Goal: Transaction & Acquisition: Purchase product/service

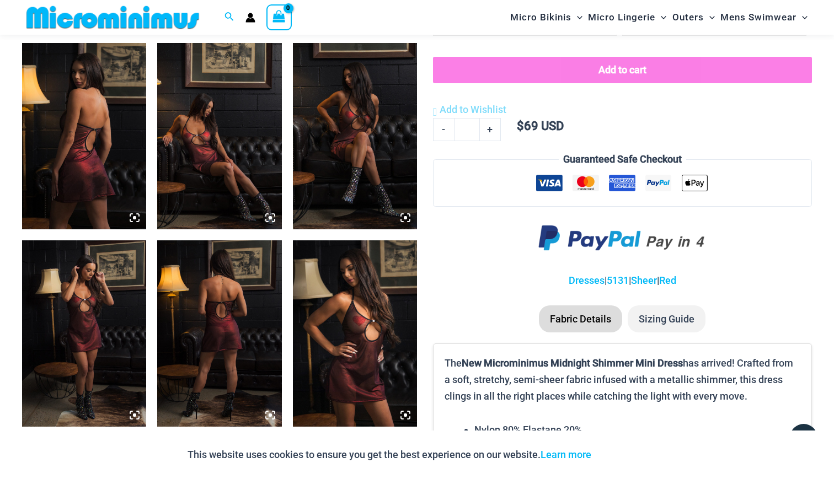
scroll to position [662, 0]
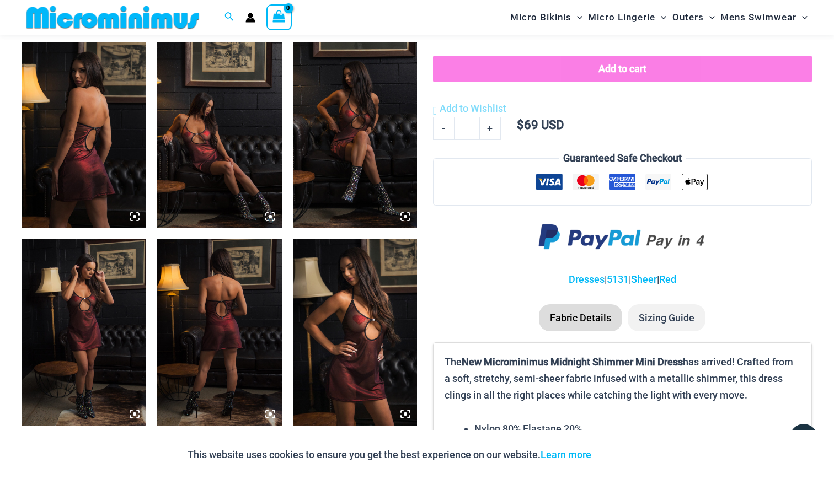
click at [237, 334] on img at bounding box center [219, 332] width 124 height 186
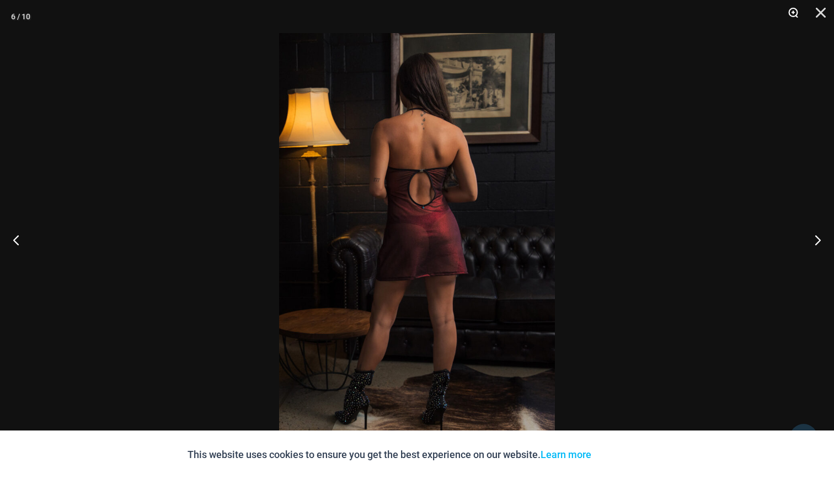
click at [792, 12] on button "Zoom" at bounding box center [790, 16] width 28 height 33
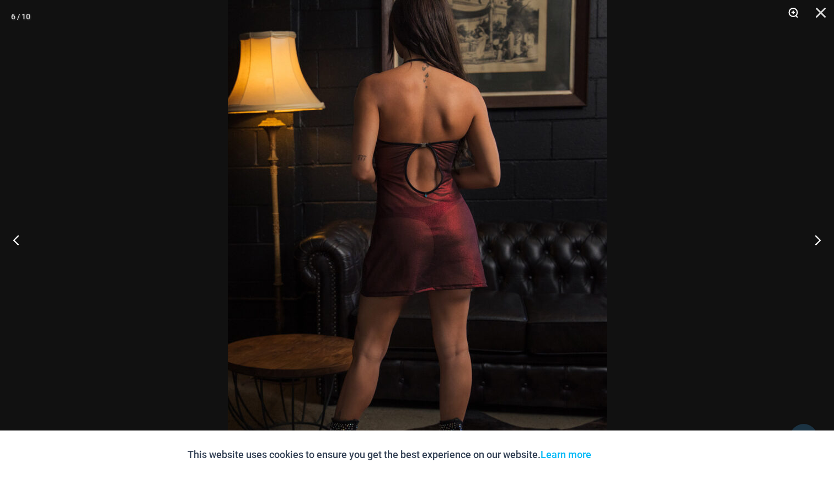
click at [792, 12] on button "Zoom" at bounding box center [790, 16] width 28 height 33
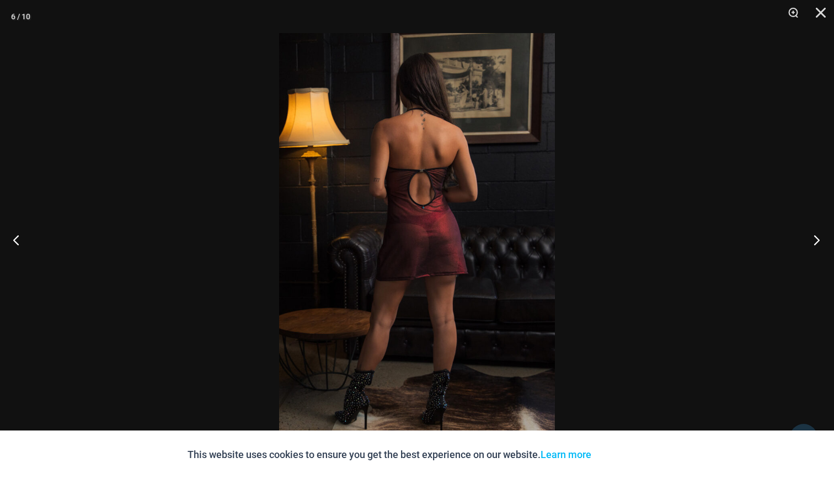
click at [815, 236] on button "Next" at bounding box center [813, 239] width 41 height 55
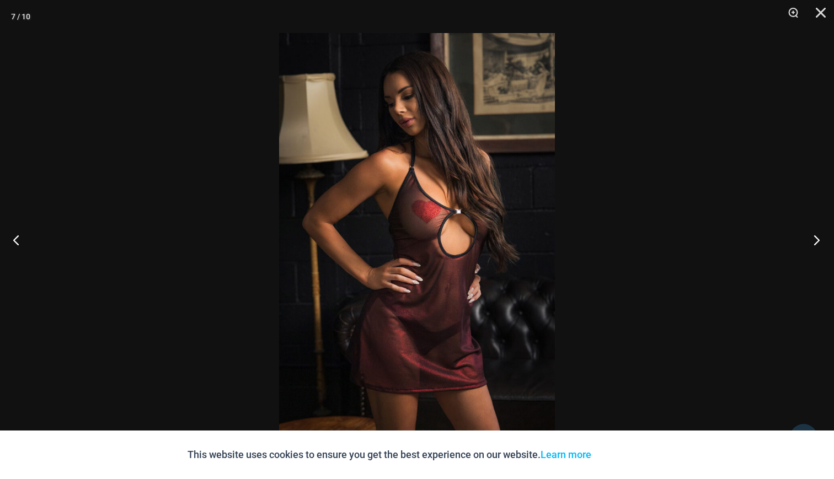
click at [815, 236] on button "Next" at bounding box center [813, 239] width 41 height 55
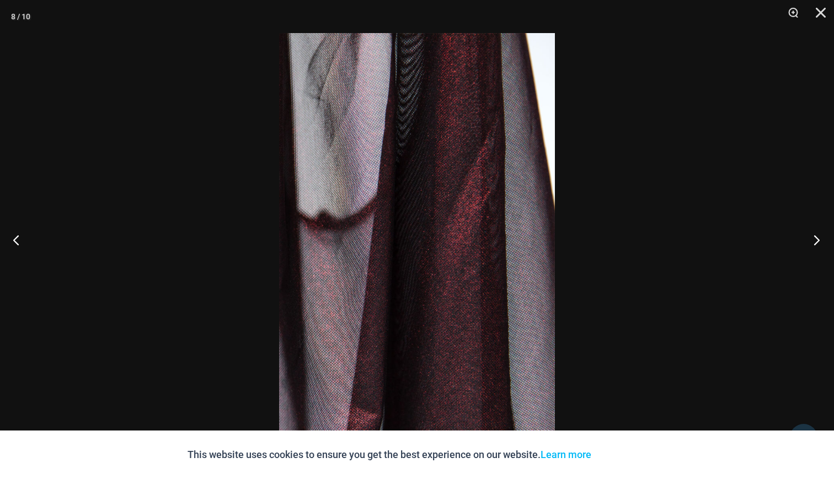
click at [815, 236] on button "Next" at bounding box center [813, 239] width 41 height 55
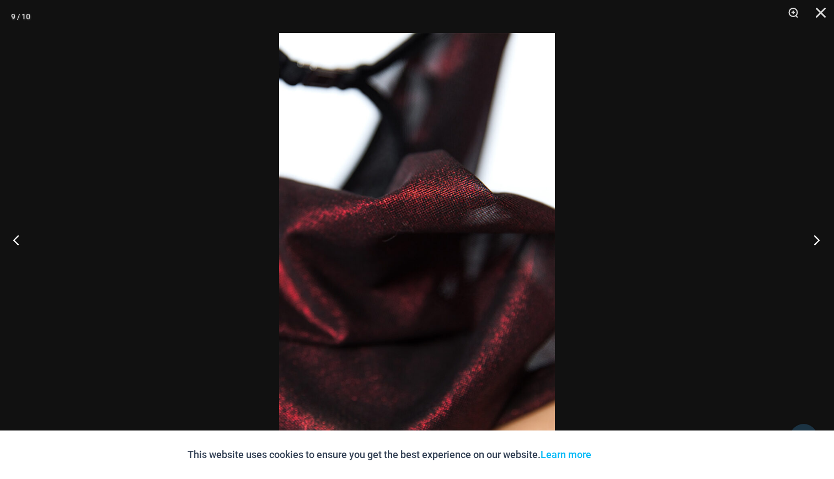
click at [815, 236] on button "Next" at bounding box center [813, 239] width 41 height 55
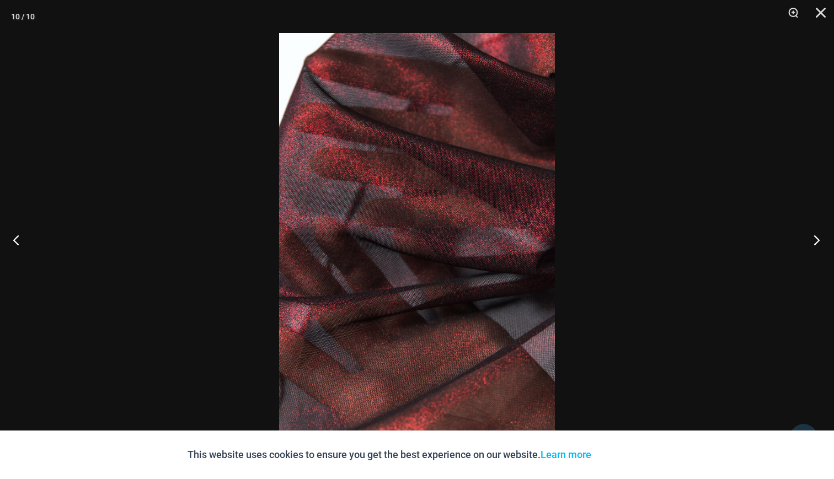
click at [815, 236] on button "Next" at bounding box center [813, 239] width 41 height 55
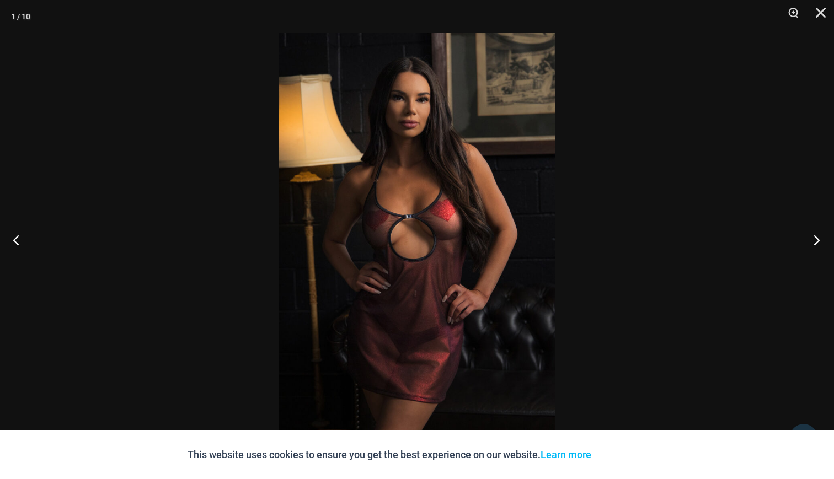
click at [815, 236] on button "Next" at bounding box center [813, 239] width 41 height 55
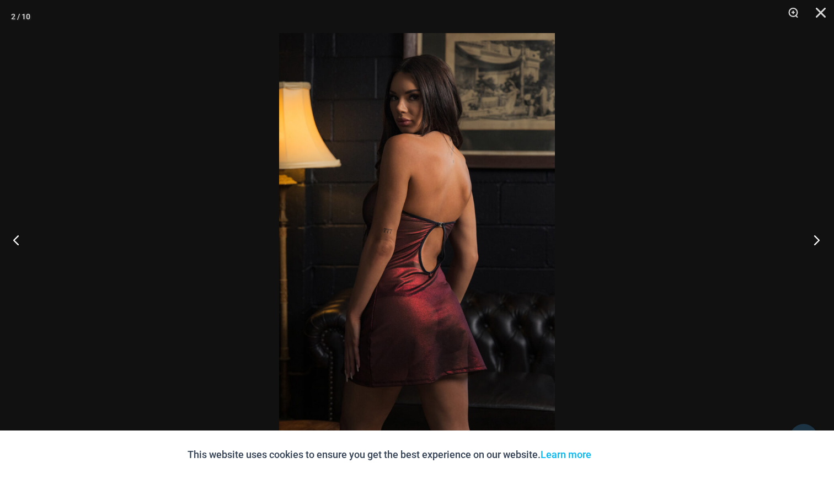
click at [815, 236] on button "Next" at bounding box center [813, 239] width 41 height 55
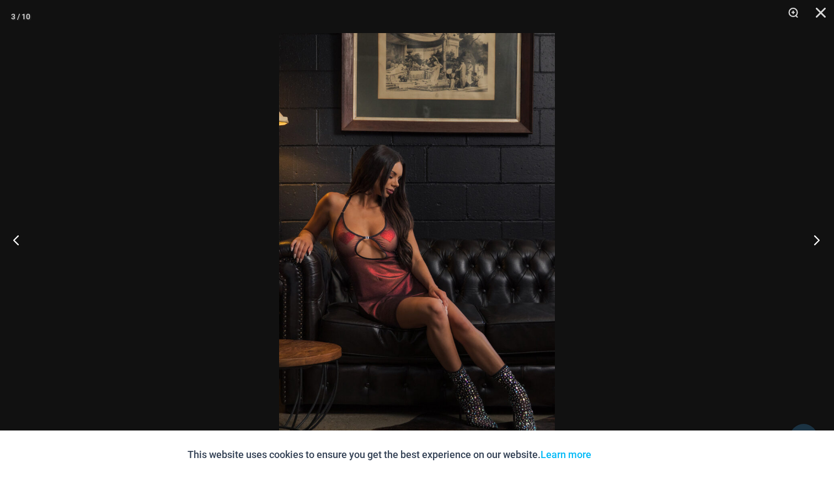
click at [815, 236] on button "Next" at bounding box center [813, 239] width 41 height 55
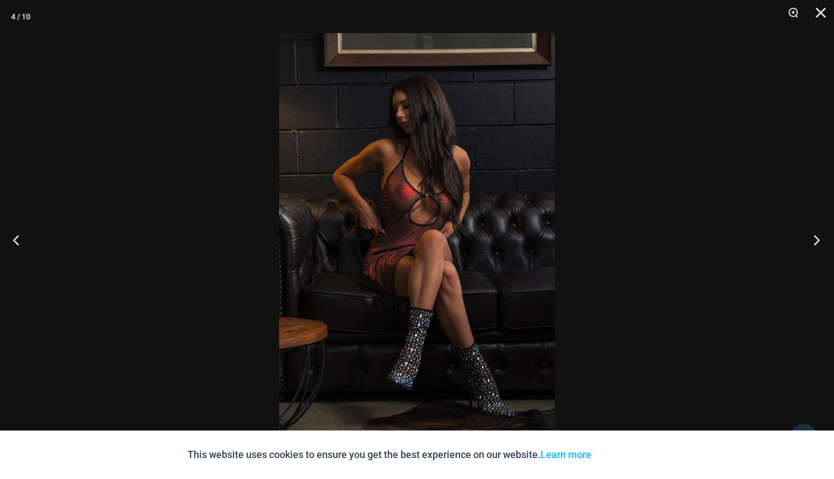
click at [815, 236] on button "Next" at bounding box center [813, 239] width 41 height 55
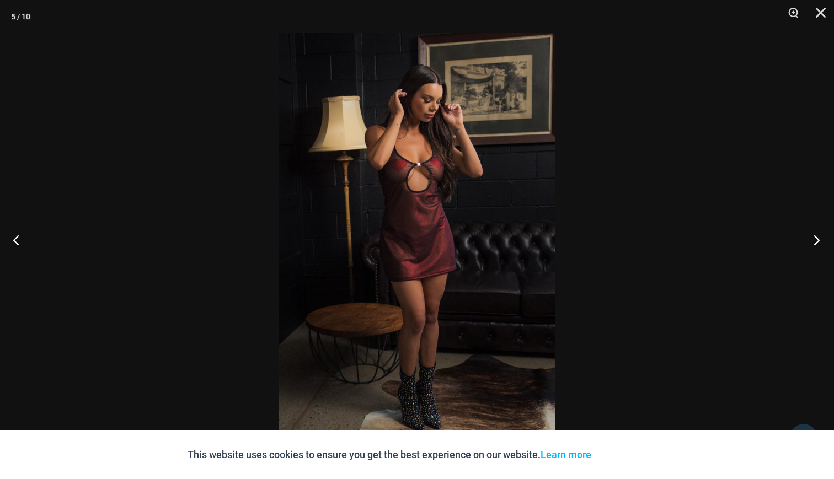
click at [815, 236] on button "Next" at bounding box center [813, 239] width 41 height 55
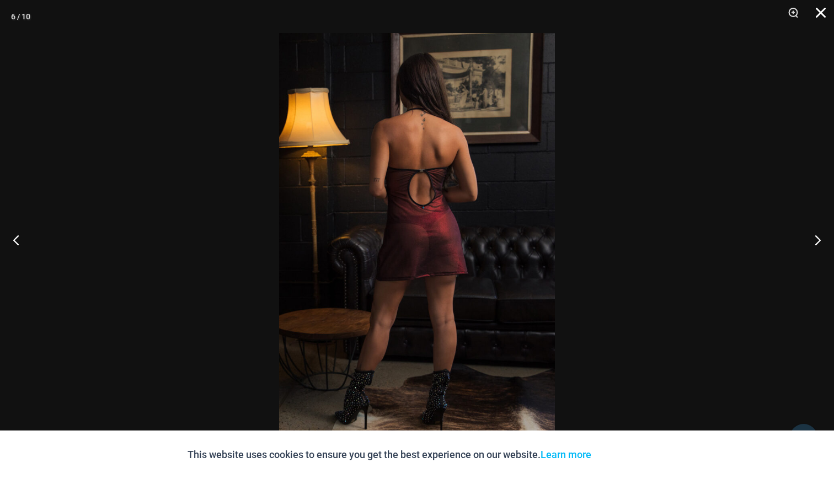
click at [818, 12] on button "Close" at bounding box center [817, 16] width 28 height 33
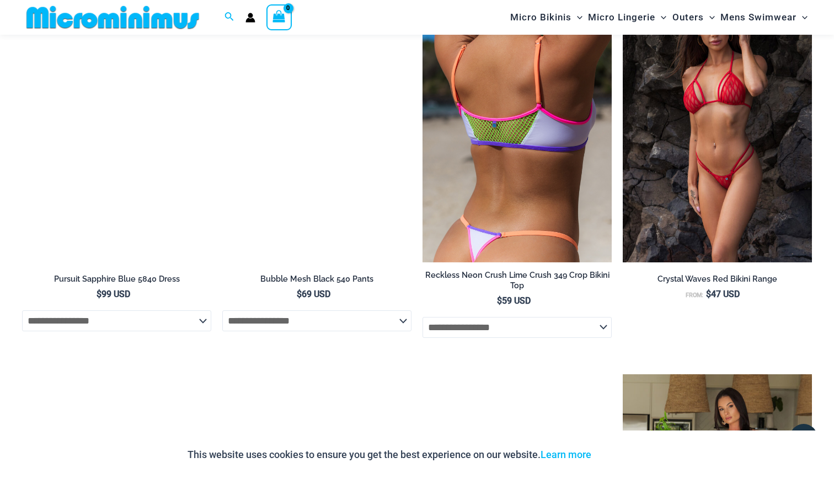
scroll to position [2767, 0]
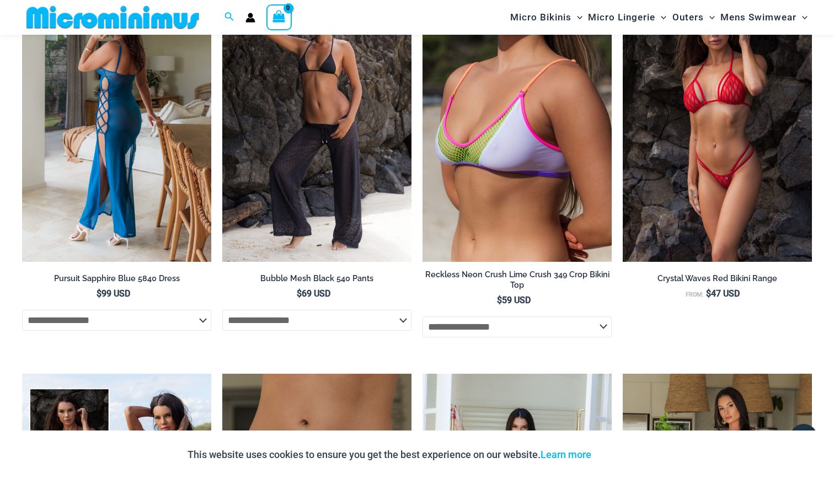
click at [128, 115] on img at bounding box center [116, 120] width 189 height 284
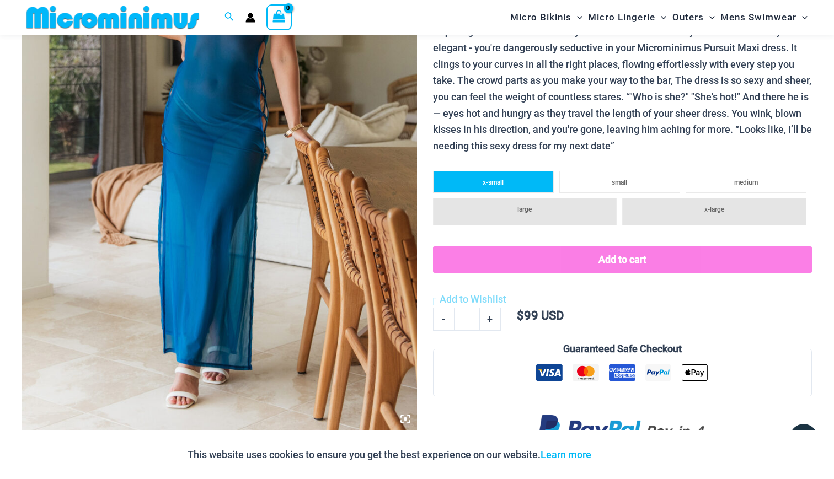
scroll to position [259, 0]
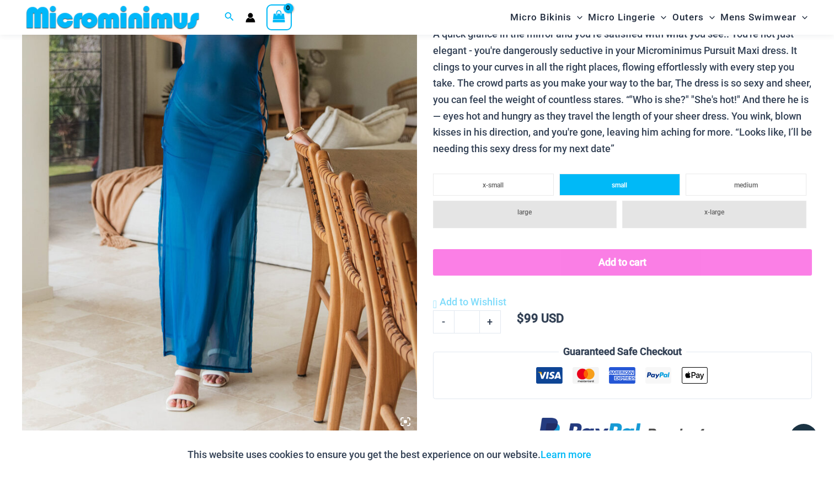
click at [605, 178] on li "small" at bounding box center [619, 185] width 121 height 22
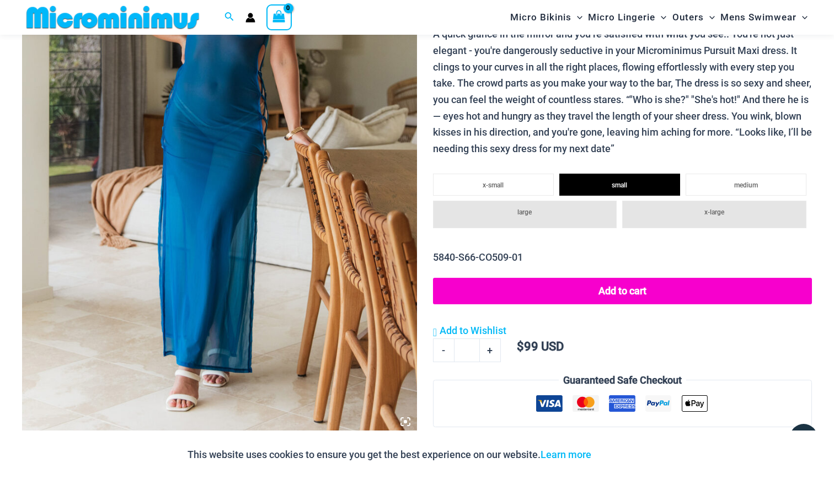
click at [524, 209] on span "large" at bounding box center [524, 212] width 14 height 8
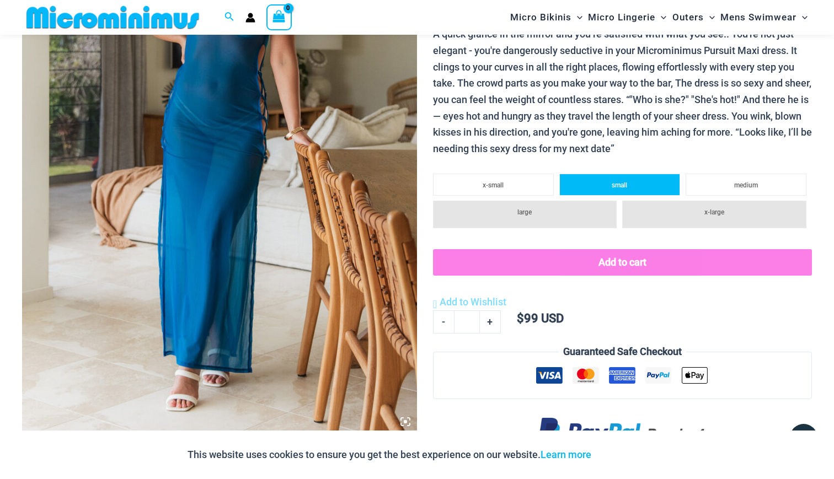
click at [616, 183] on span "small" at bounding box center [619, 185] width 15 height 8
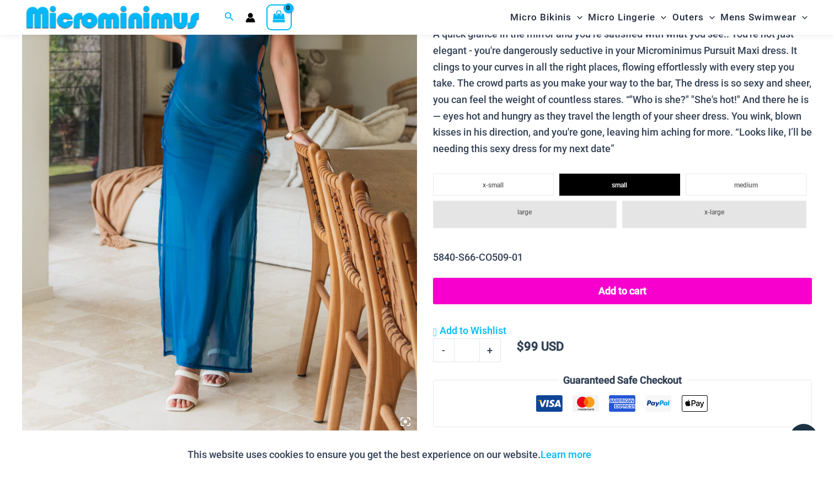
click at [687, 210] on li "x-large" at bounding box center [714, 215] width 184 height 28
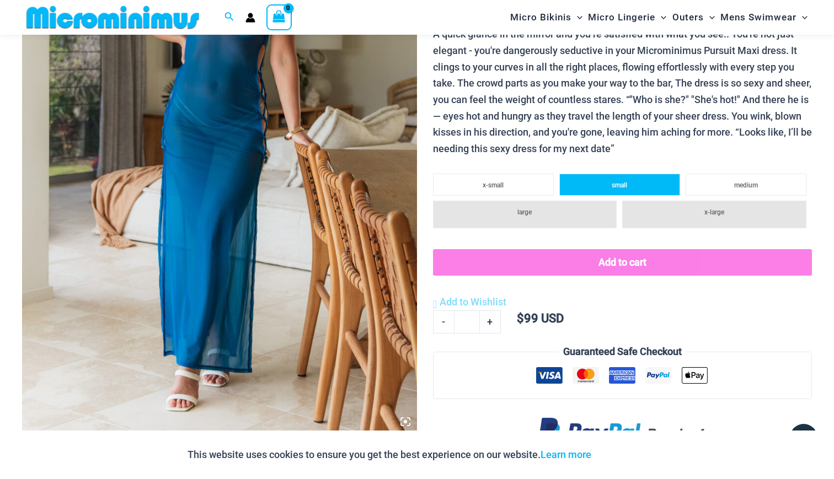
click at [637, 178] on li "small" at bounding box center [619, 185] width 121 height 22
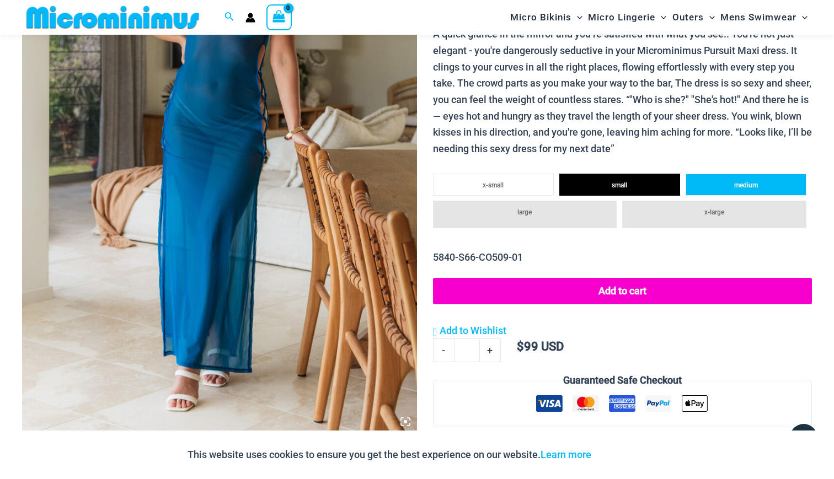
click at [745, 181] on span "medium" at bounding box center [746, 185] width 24 height 8
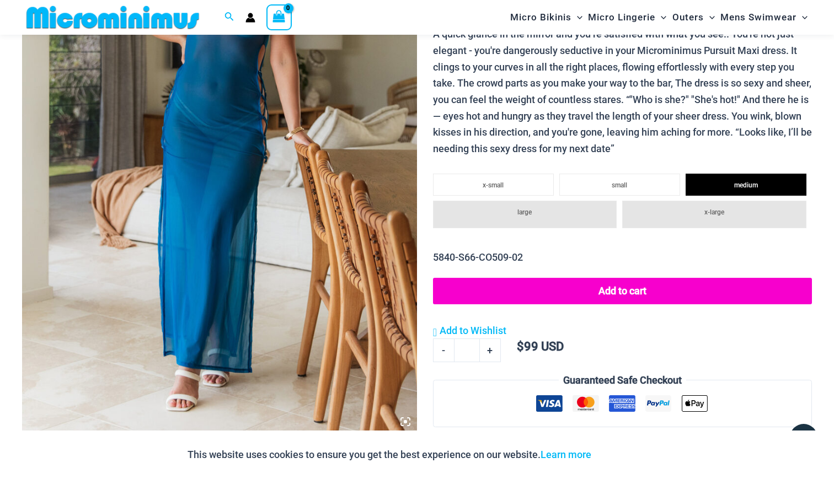
click at [699, 211] on li "x-large" at bounding box center [714, 215] width 184 height 28
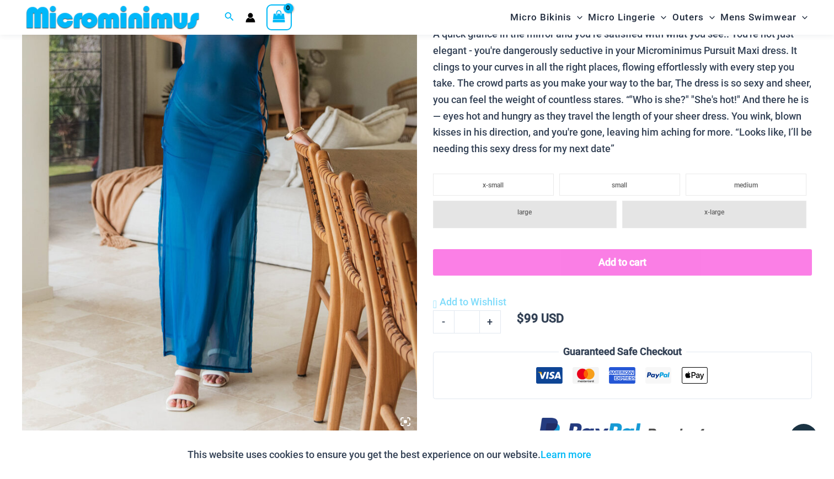
click at [517, 208] on span "large" at bounding box center [524, 212] width 14 height 8
click at [493, 176] on li "x-small" at bounding box center [493, 185] width 121 height 22
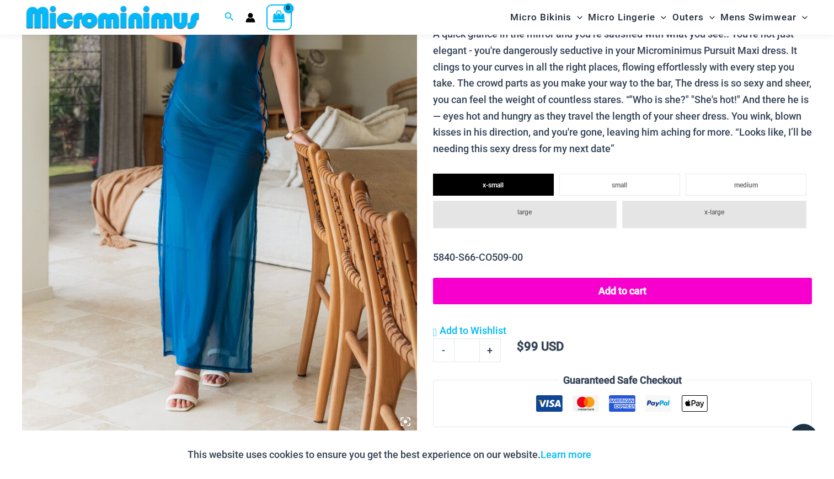
click at [521, 208] on span "large" at bounding box center [524, 212] width 14 height 8
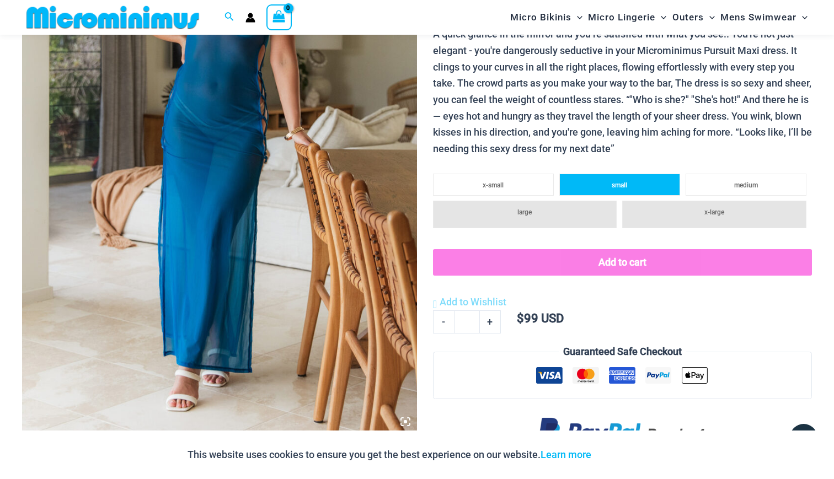
click at [626, 185] on li "small" at bounding box center [619, 185] width 121 height 22
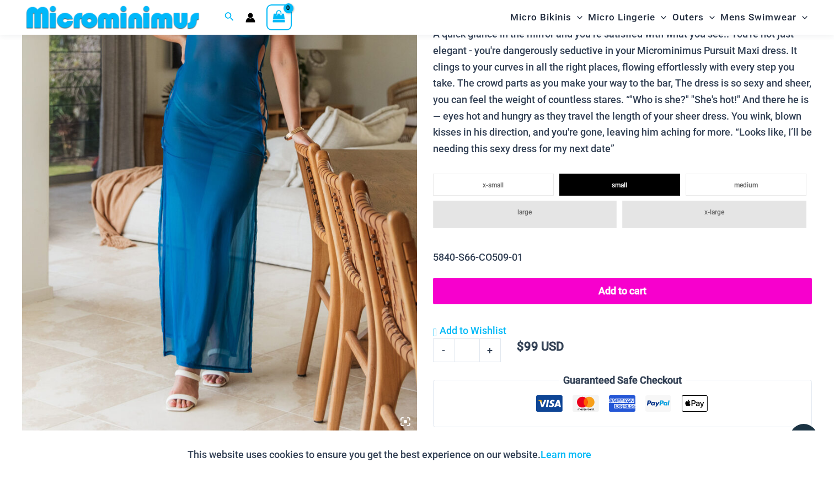
click at [611, 284] on button "Add to cart" at bounding box center [622, 291] width 379 height 26
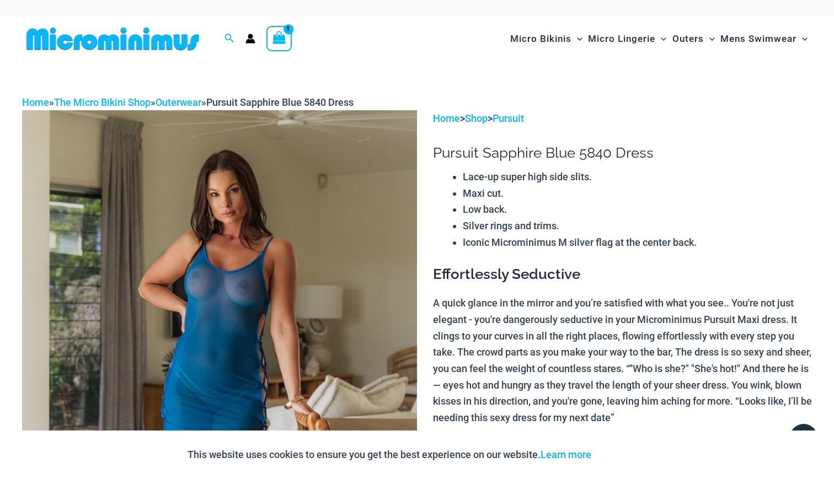
scroll to position [0, 0]
